Goal: Find specific page/section: Find specific page/section

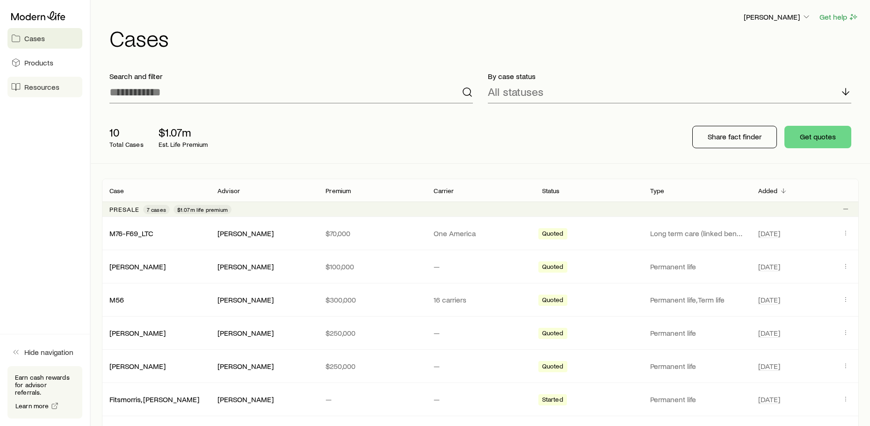
click at [44, 87] on span "Resources" at bounding box center [41, 86] width 35 height 9
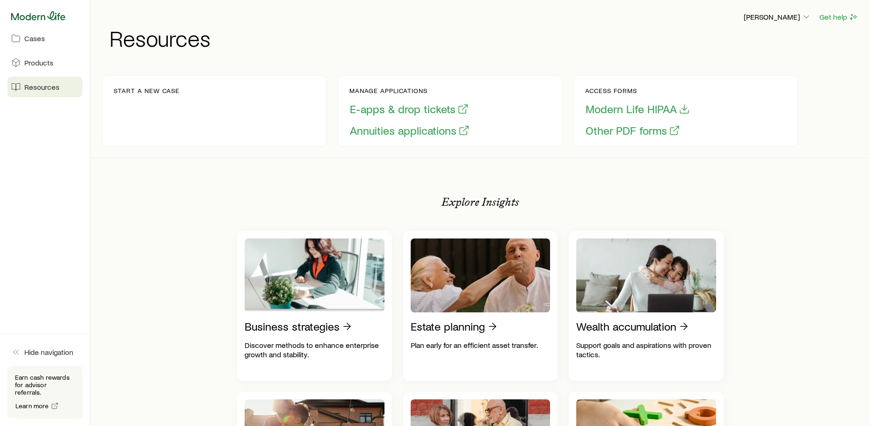
click at [41, 19] on icon at bounding box center [38, 15] width 54 height 9
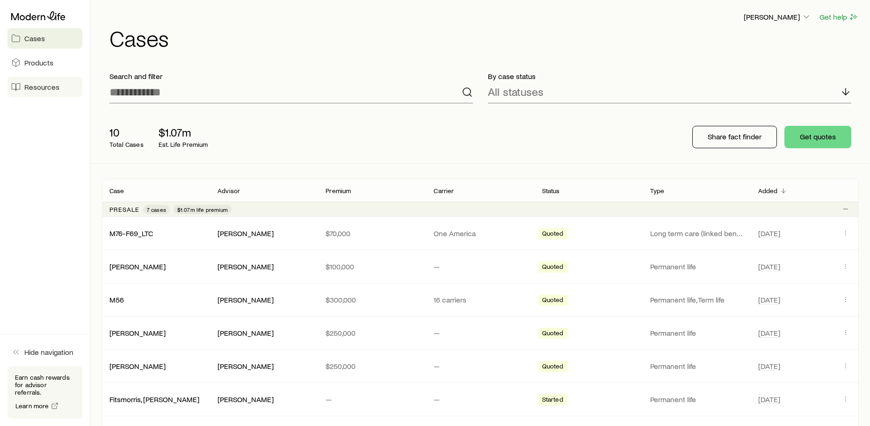
click at [21, 91] on link "Resources" at bounding box center [44, 87] width 75 height 21
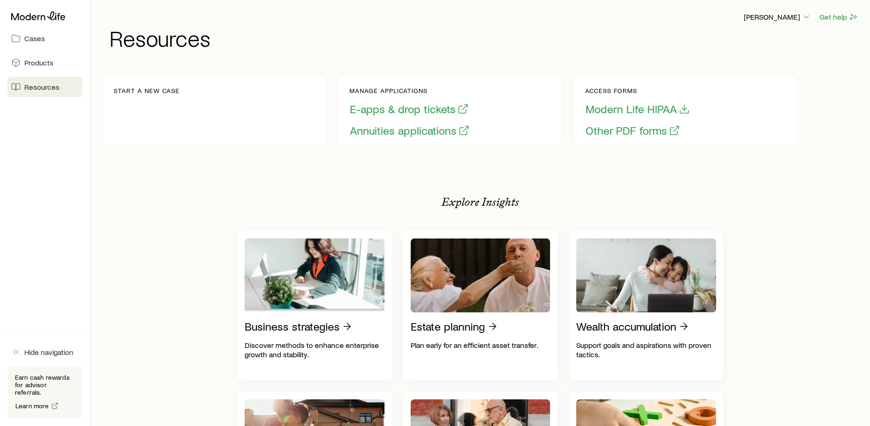
click at [167, 40] on h1 "Resources" at bounding box center [483, 38] width 749 height 22
click at [140, 94] on p "Start a new case" at bounding box center [147, 90] width 66 height 7
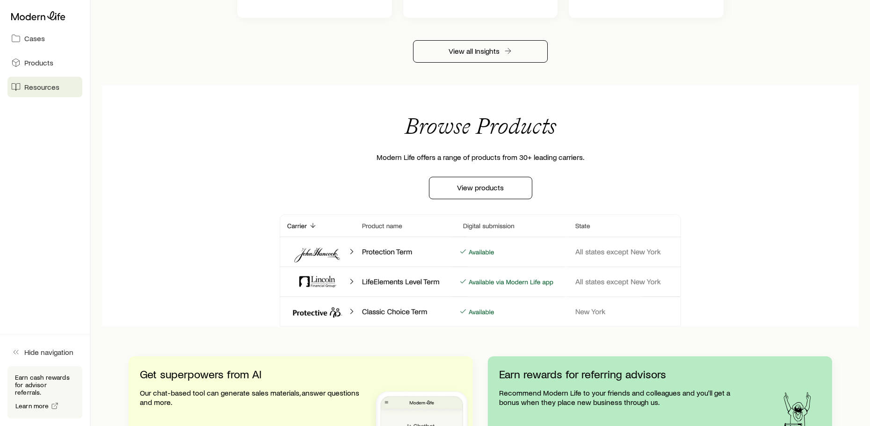
scroll to position [655, 0]
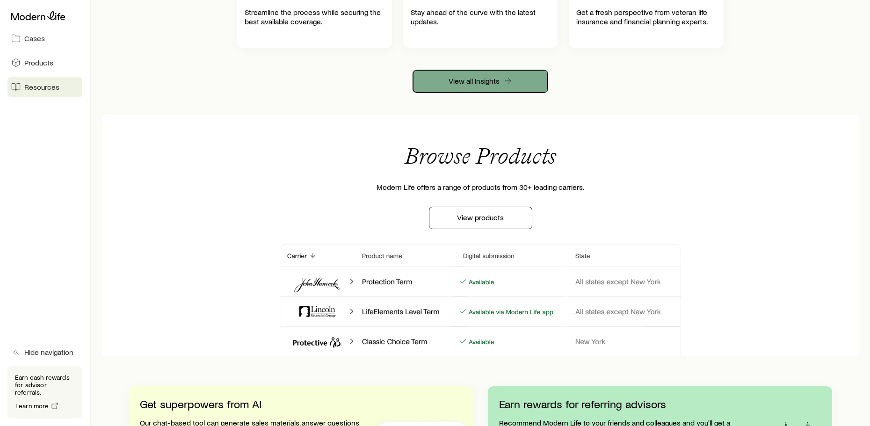
click at [470, 88] on link "View all Insights" at bounding box center [480, 81] width 135 height 22
